Goal: Task Accomplishment & Management: Manage account settings

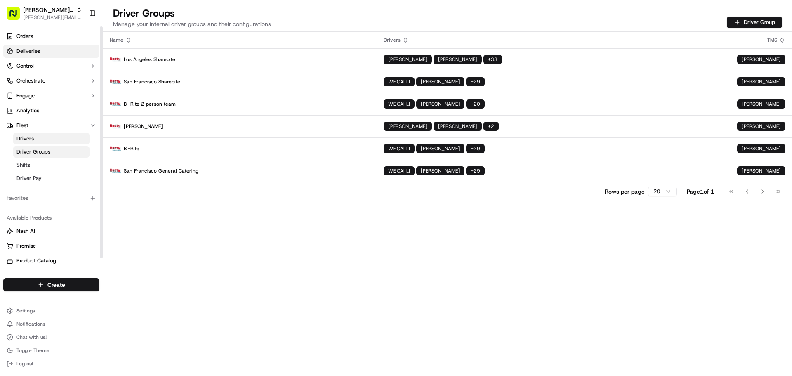
click at [32, 52] on span "Deliveries" at bounding box center [28, 50] width 24 height 7
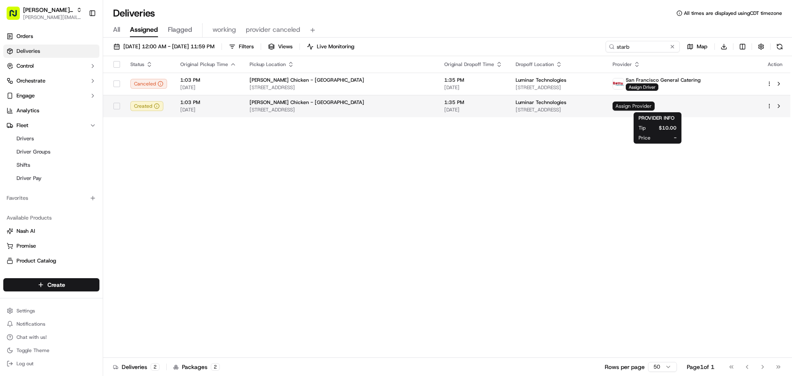
click at [654, 105] on span "Assign Provider" at bounding box center [633, 105] width 42 height 9
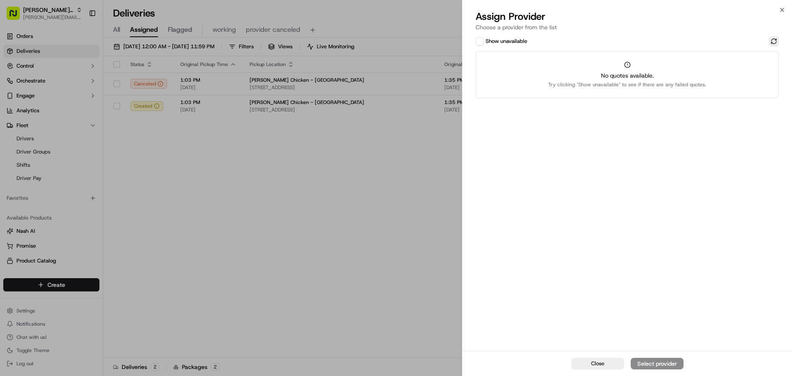
click at [771, 42] on button at bounding box center [774, 41] width 10 height 10
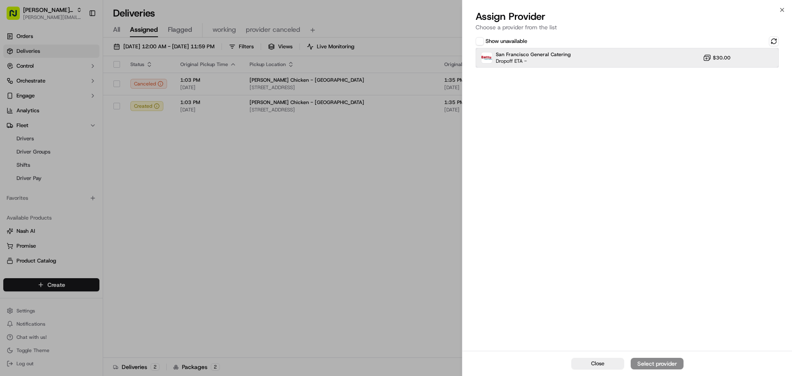
click at [565, 62] on div "San Francisco General Catering Dropoff ETA -" at bounding box center [533, 57] width 75 height 13
click at [653, 360] on div "Assign Provider" at bounding box center [657, 363] width 40 height 8
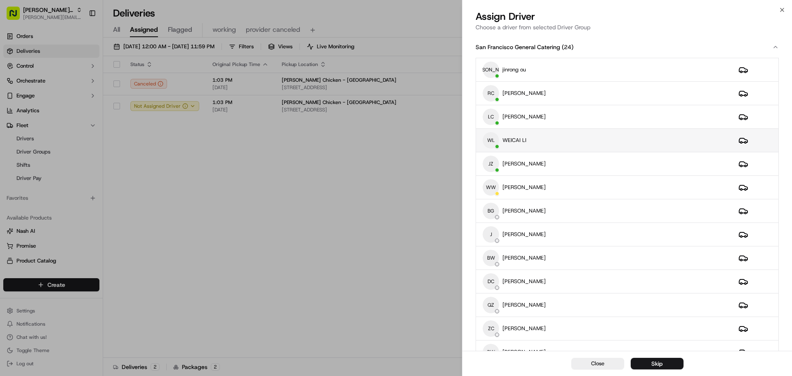
click at [550, 139] on div "WL WEICAI LI" at bounding box center [603, 140] width 242 height 16
click at [659, 359] on button "Assign Driver" at bounding box center [657, 364] width 53 height 12
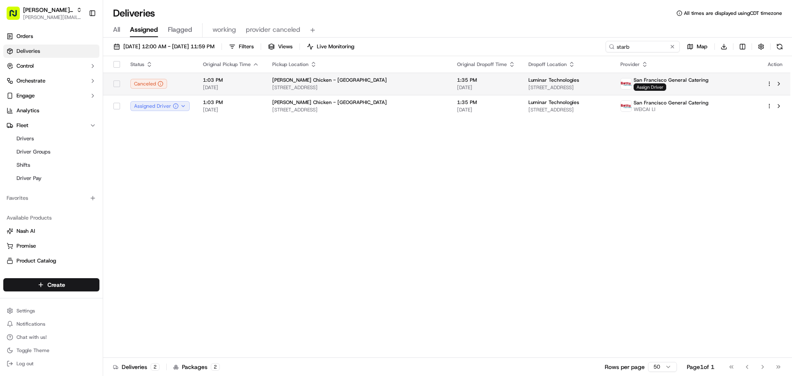
click at [666, 85] on span "Assign Driver" at bounding box center [649, 86] width 33 height 7
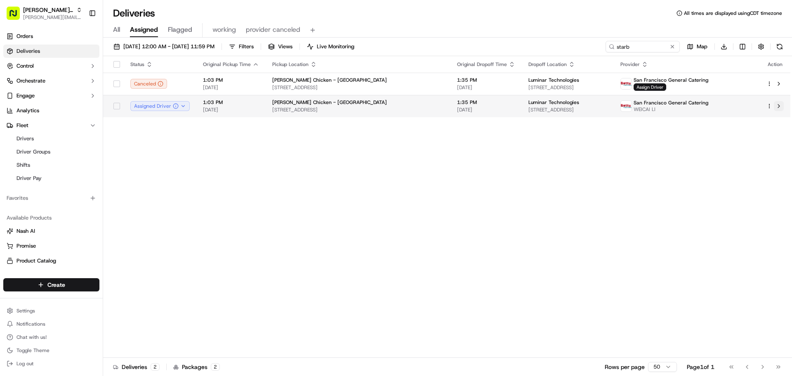
click at [780, 105] on button at bounding box center [779, 106] width 10 height 10
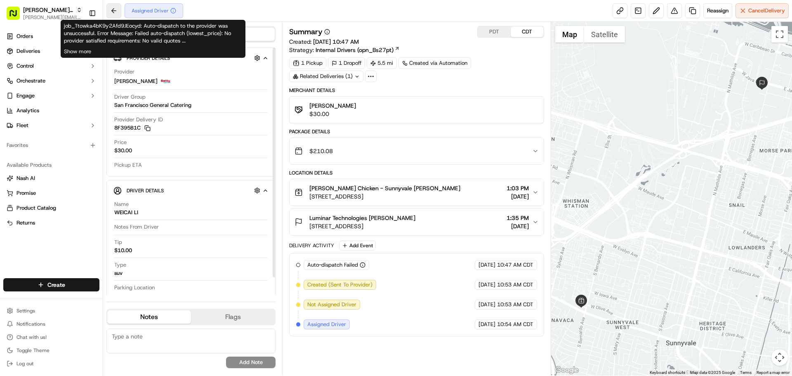
click at [111, 11] on button at bounding box center [113, 10] width 15 height 15
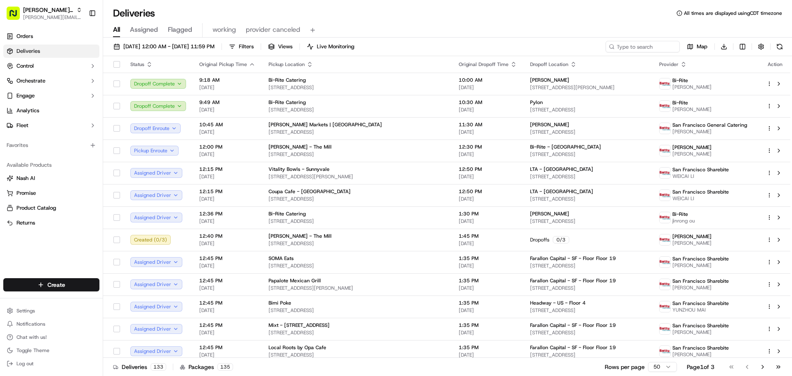
click at [49, 49] on link "Deliveries" at bounding box center [51, 51] width 96 height 13
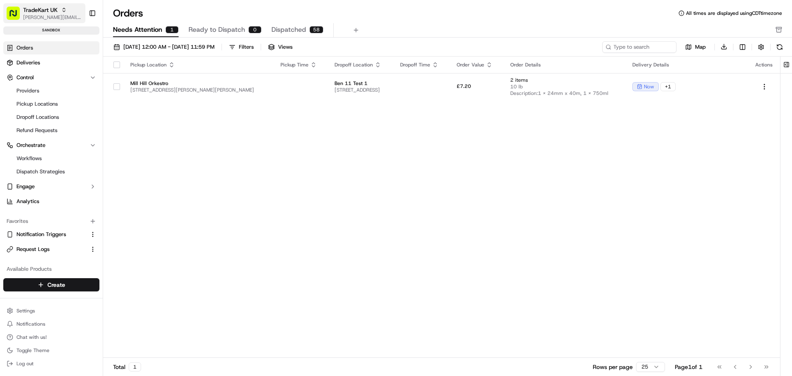
click at [40, 19] on span "[PERSON_NAME][EMAIL_ADDRESS][DOMAIN_NAME]" at bounding box center [52, 17] width 59 height 7
type input "quickbite"
click at [119, 41] on span "QuickBite" at bounding box center [118, 42] width 24 height 7
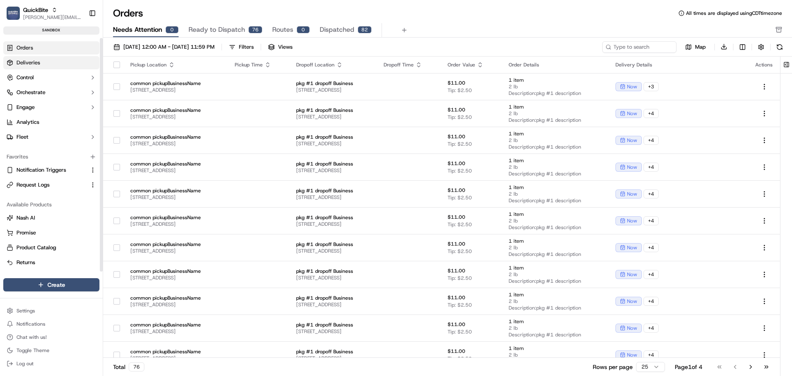
click at [41, 64] on link "Deliveries" at bounding box center [51, 62] width 96 height 13
